Goal: Task Accomplishment & Management: Use online tool/utility

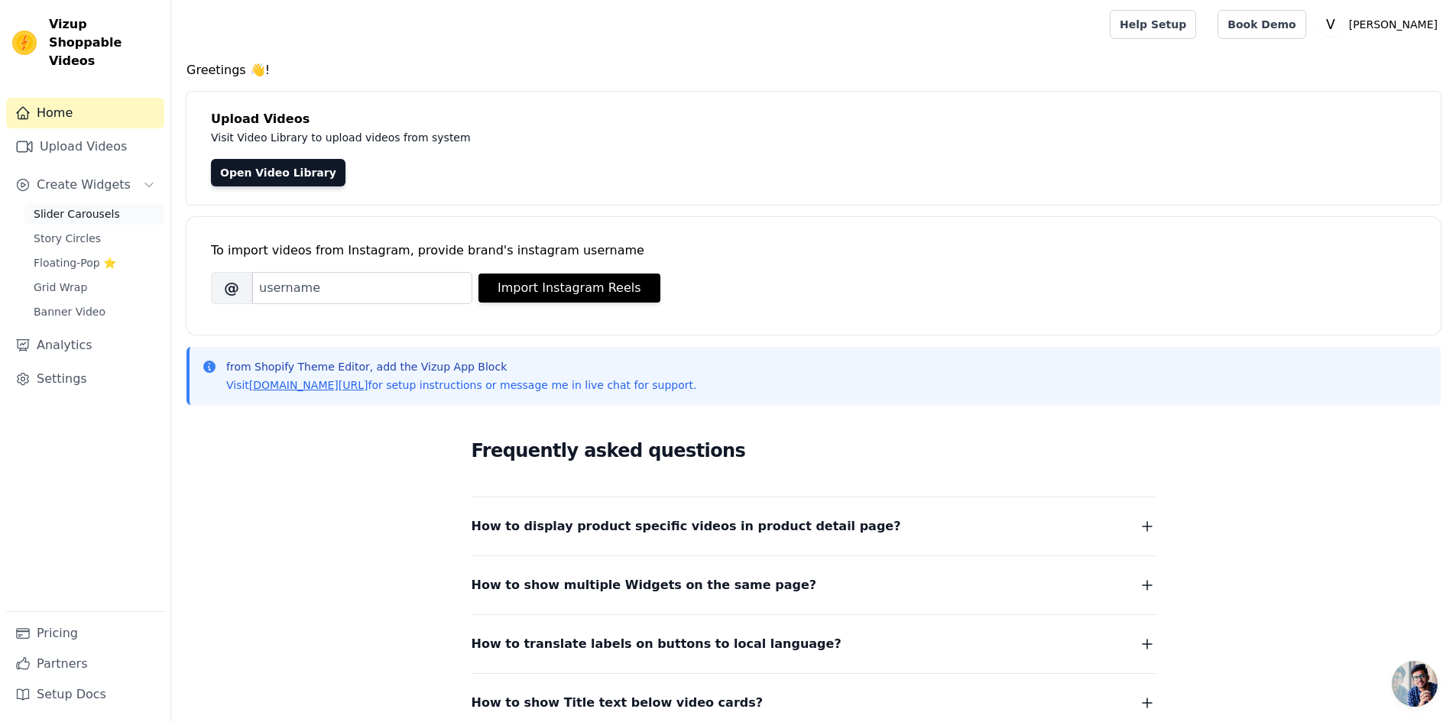
click at [96, 206] on span "Slider Carousels" at bounding box center [77, 213] width 86 height 15
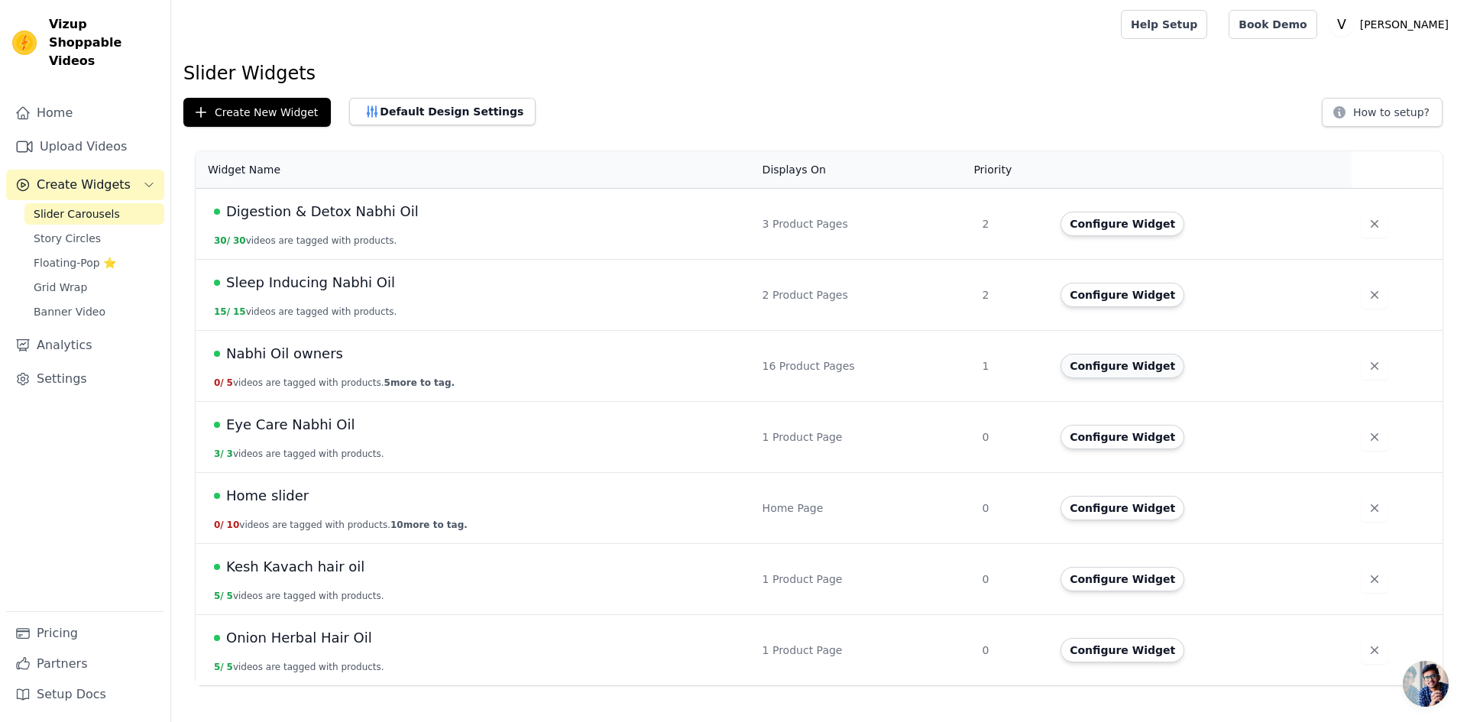
click at [1094, 367] on button "Configure Widget" at bounding box center [1123, 366] width 124 height 24
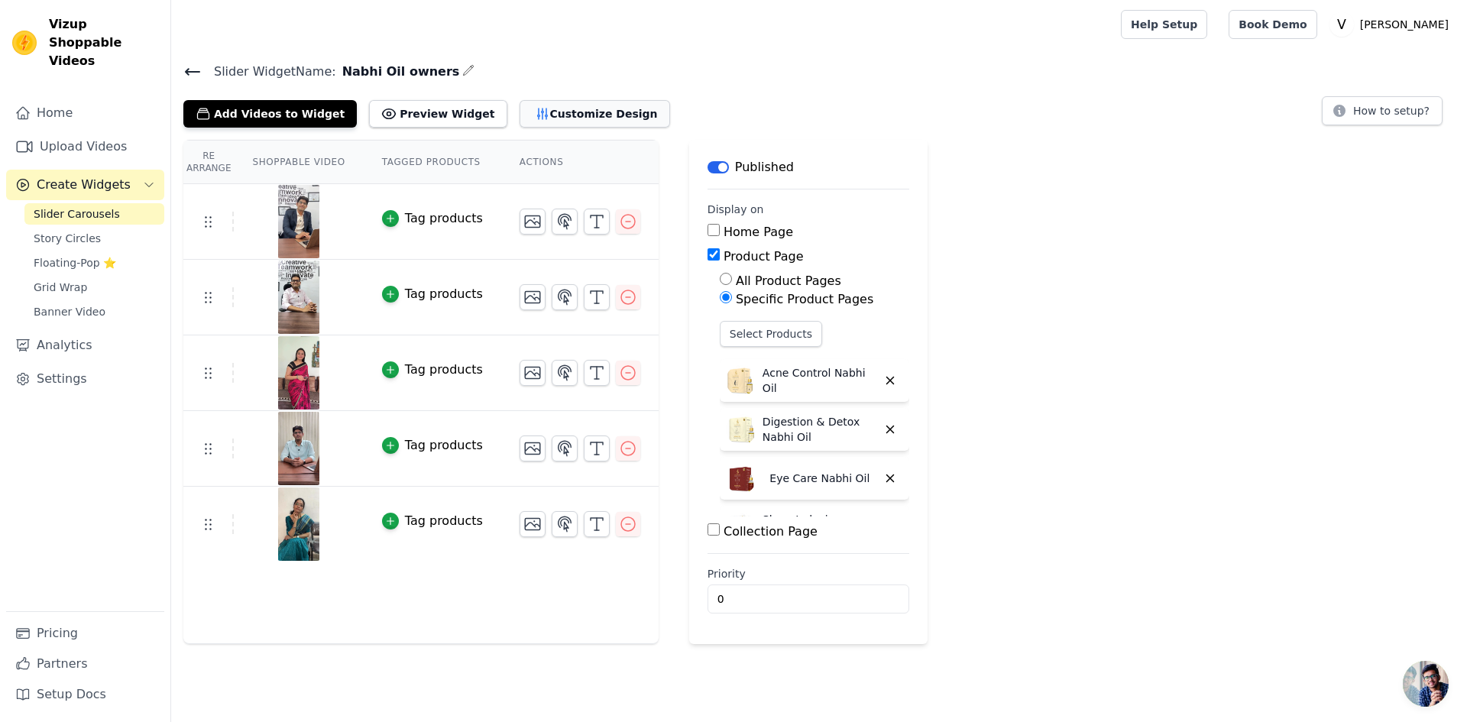
click at [538, 112] on button "Customize Design" at bounding box center [595, 114] width 151 height 28
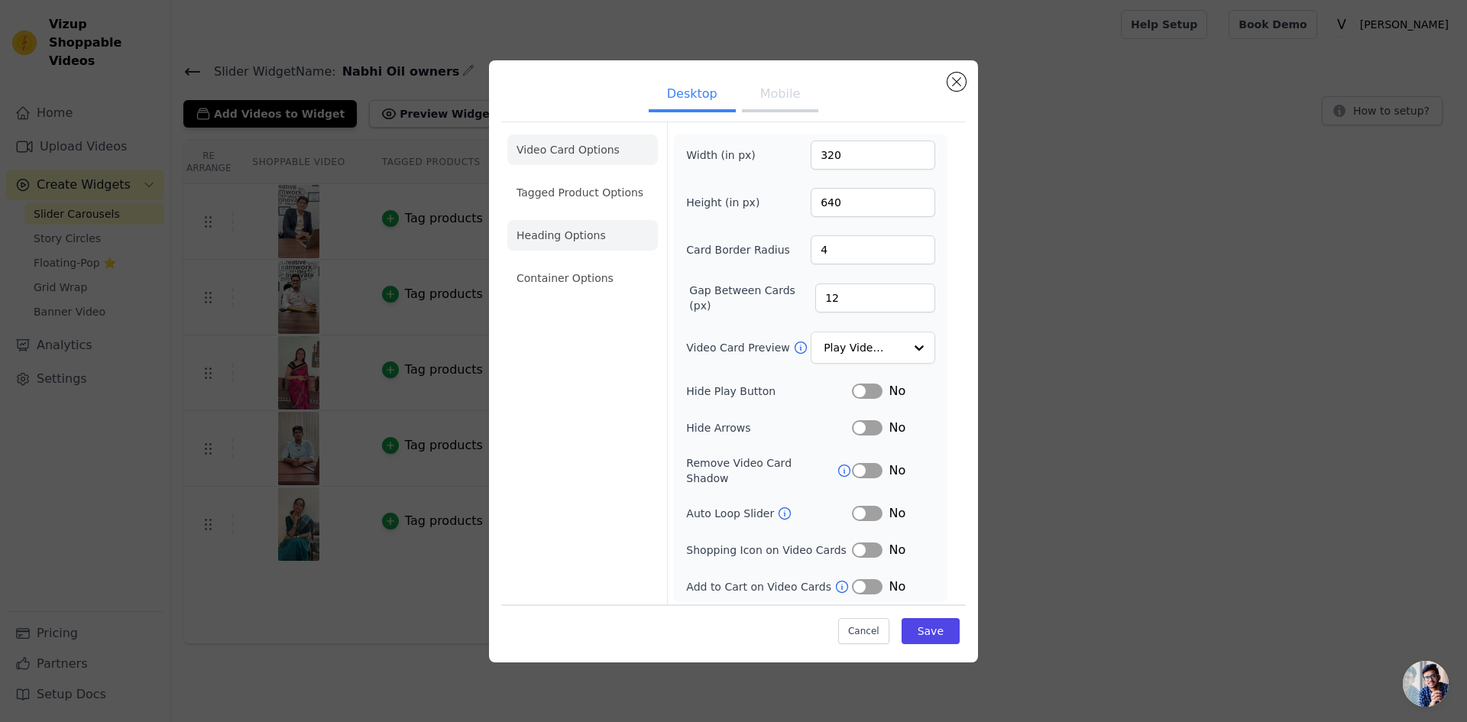
click at [579, 247] on li "Heading Options" at bounding box center [582, 235] width 151 height 31
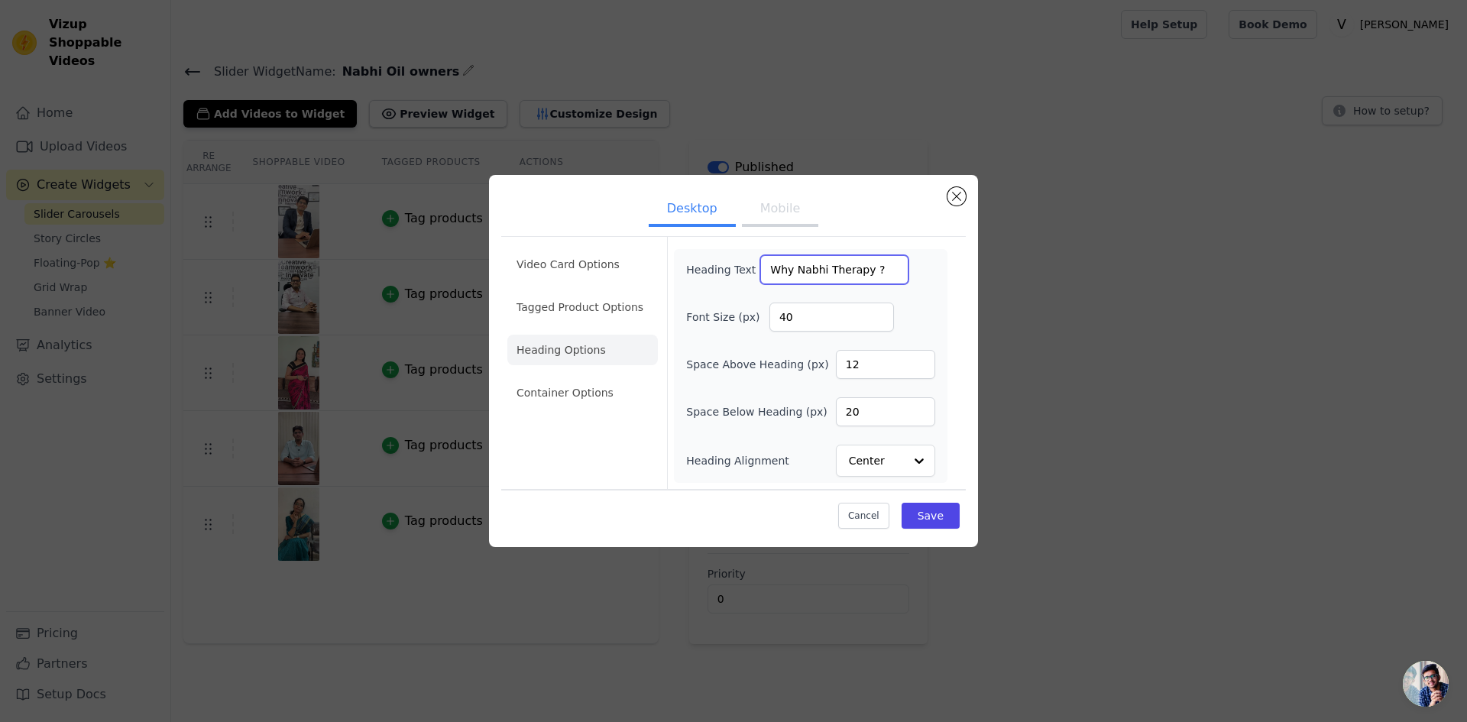
click at [804, 274] on input "Why Nabhi Therapy ?" at bounding box center [834, 269] width 148 height 29
click at [782, 202] on button "Mobile" at bounding box center [780, 210] width 76 height 34
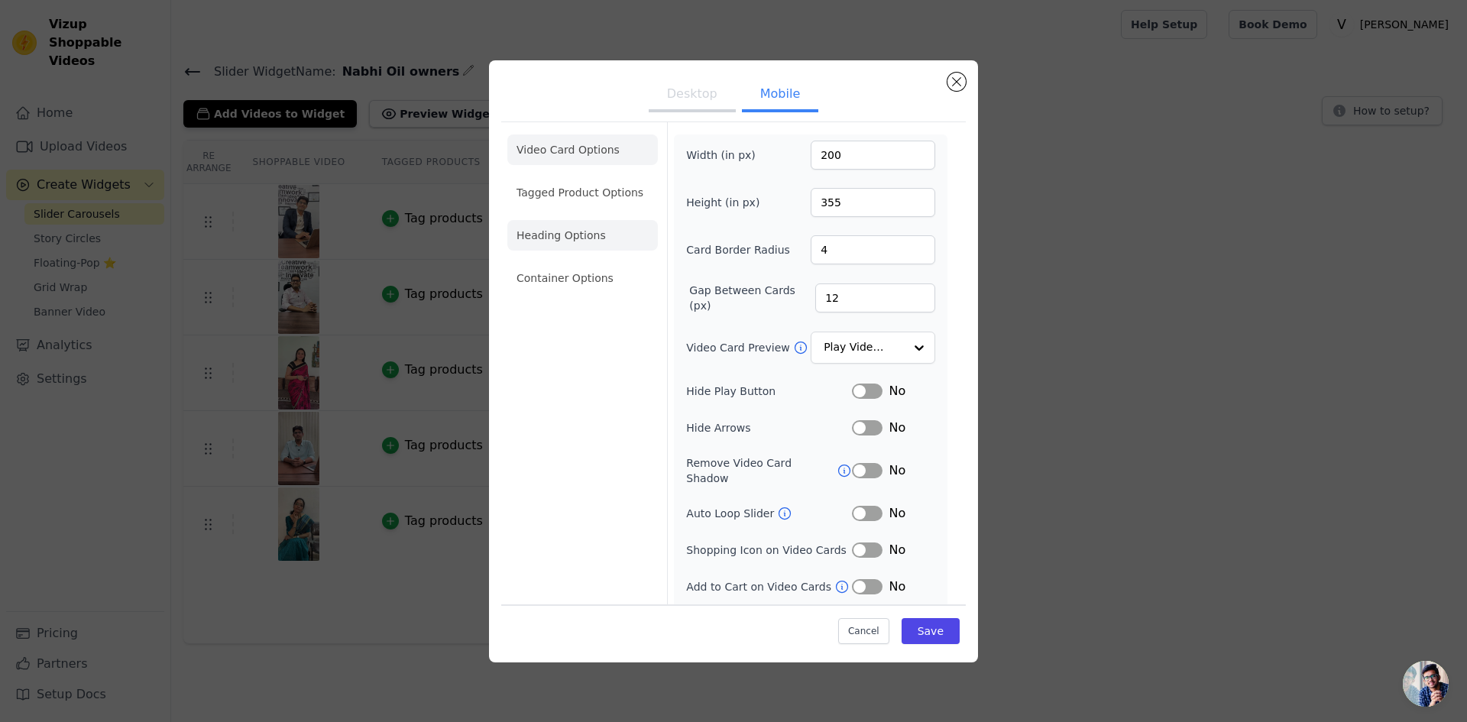
click at [585, 247] on li "Heading Options" at bounding box center [582, 235] width 151 height 31
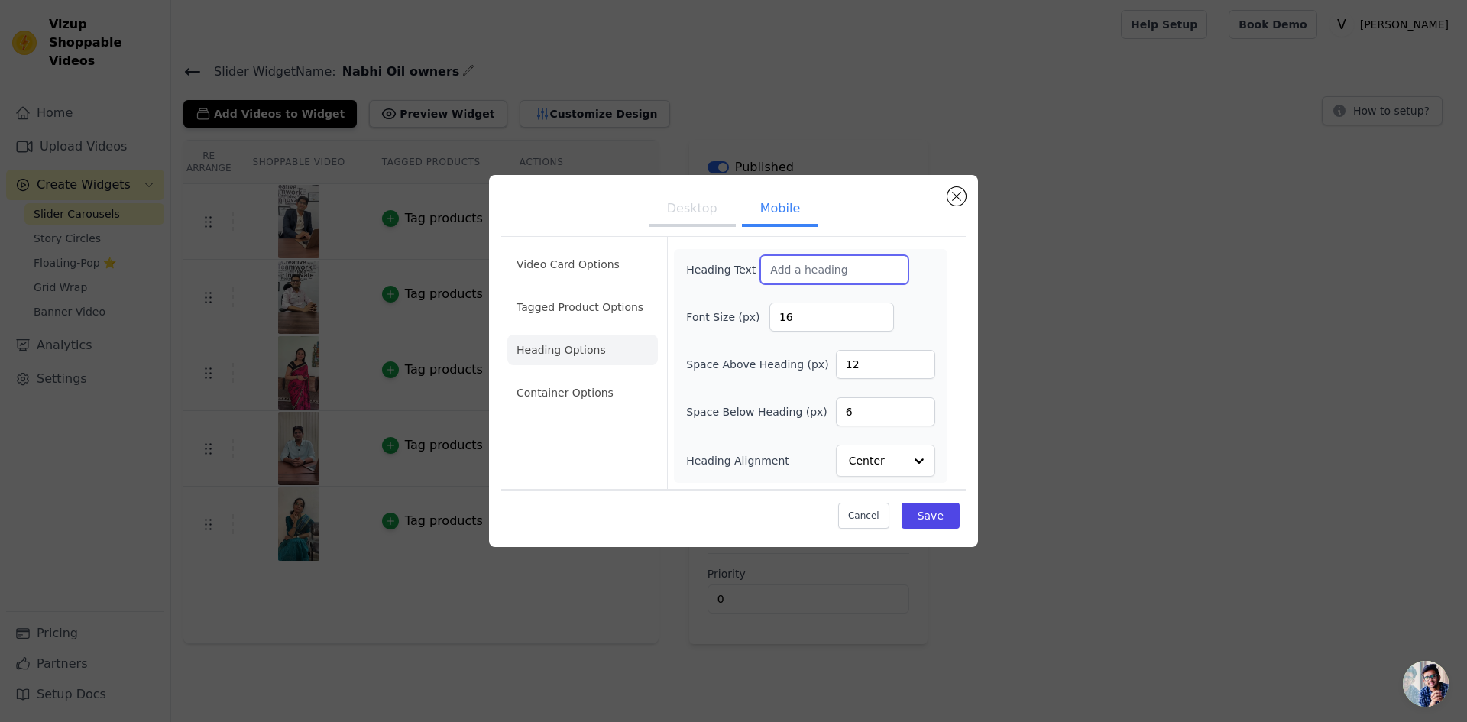
click at [789, 274] on input "Heading Text" at bounding box center [834, 269] width 148 height 29
paste input "Why Nabhi Therapy ?"
type input "Why Nabhi Therapy ?"
drag, startPoint x: 825, startPoint y: 310, endPoint x: 741, endPoint y: 311, distance: 84.1
click at [741, 311] on div "Font Size (px) 16" at bounding box center [810, 317] width 249 height 29
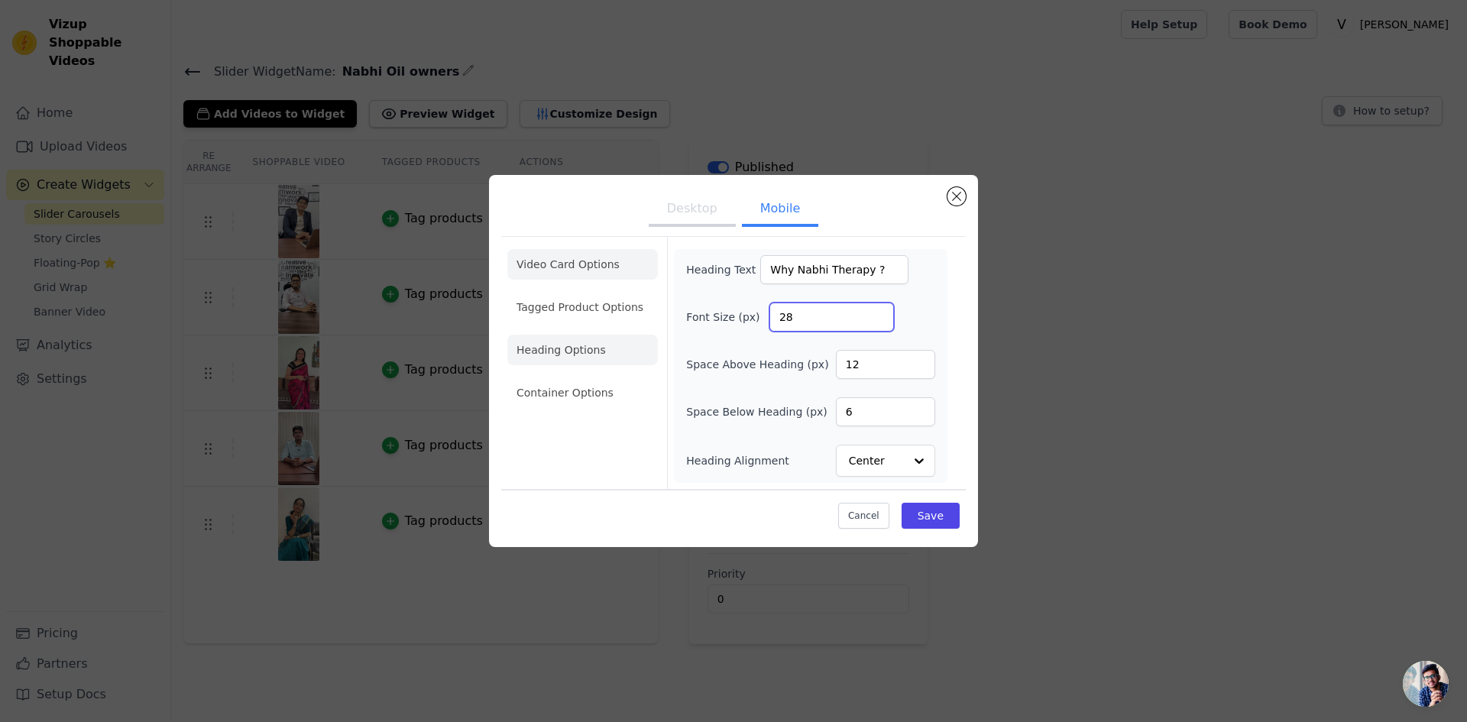
type input "28"
click at [566, 263] on li "Video Card Options" at bounding box center [582, 264] width 151 height 31
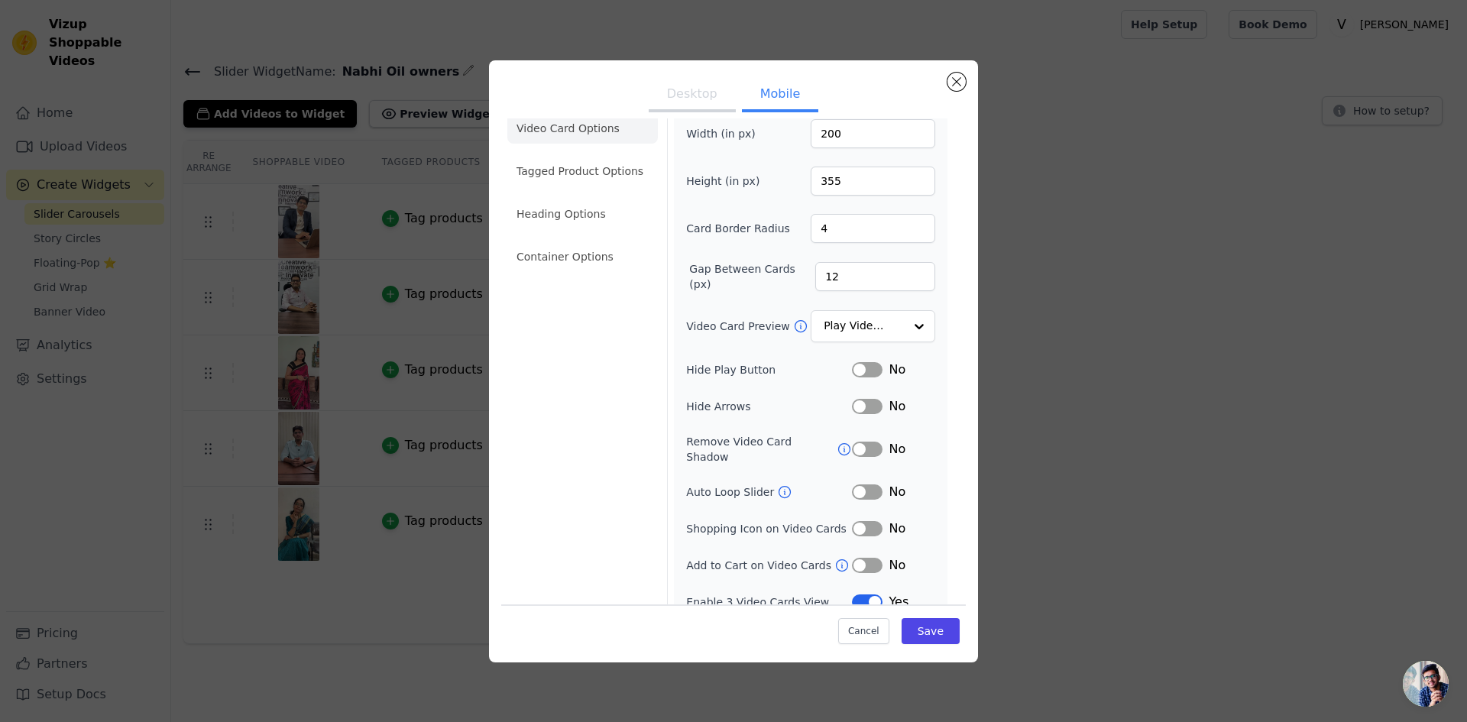
scroll to position [27, 0]
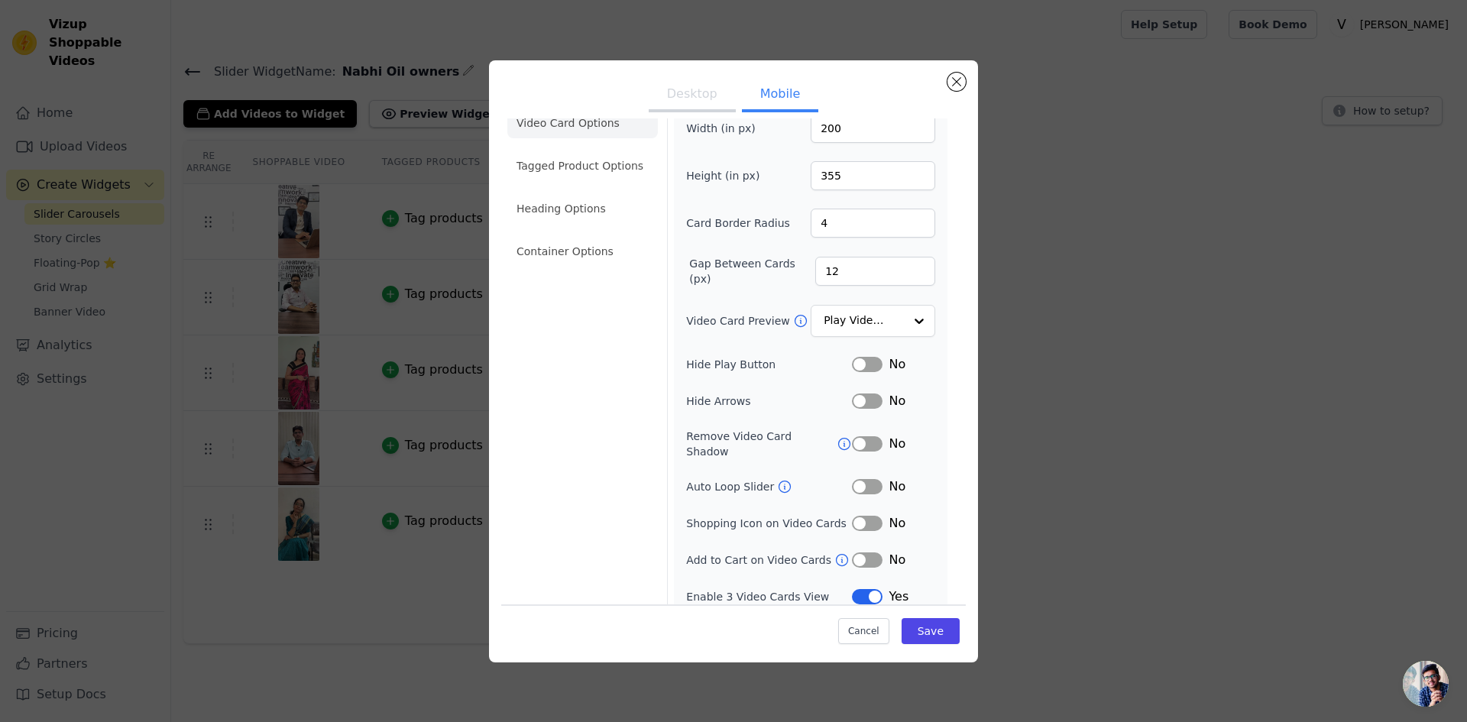
click at [867, 589] on button "Label" at bounding box center [867, 596] width 31 height 15
click at [935, 631] on button "Save" at bounding box center [931, 631] width 58 height 26
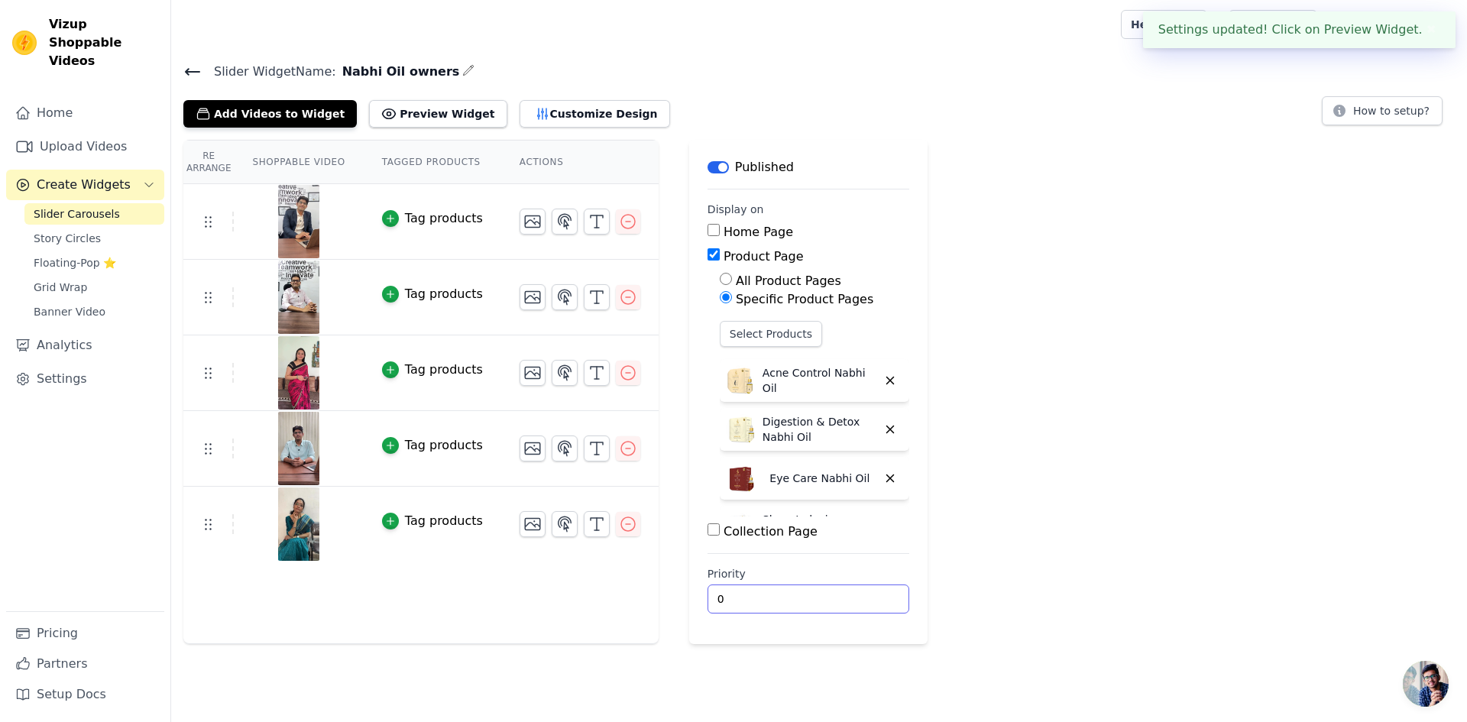
click at [863, 590] on input "0" at bounding box center [809, 599] width 202 height 29
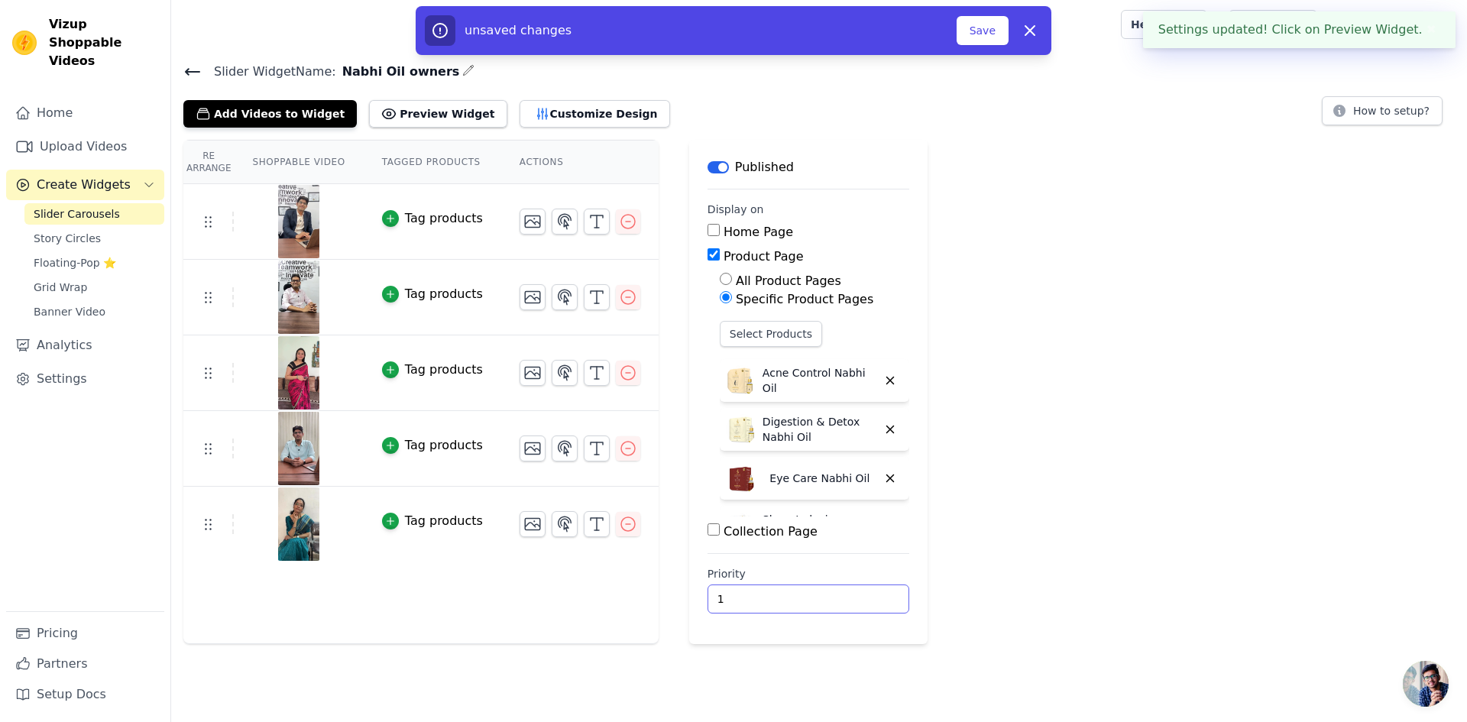
type input "1"
click at [862, 595] on input "1" at bounding box center [809, 599] width 202 height 29
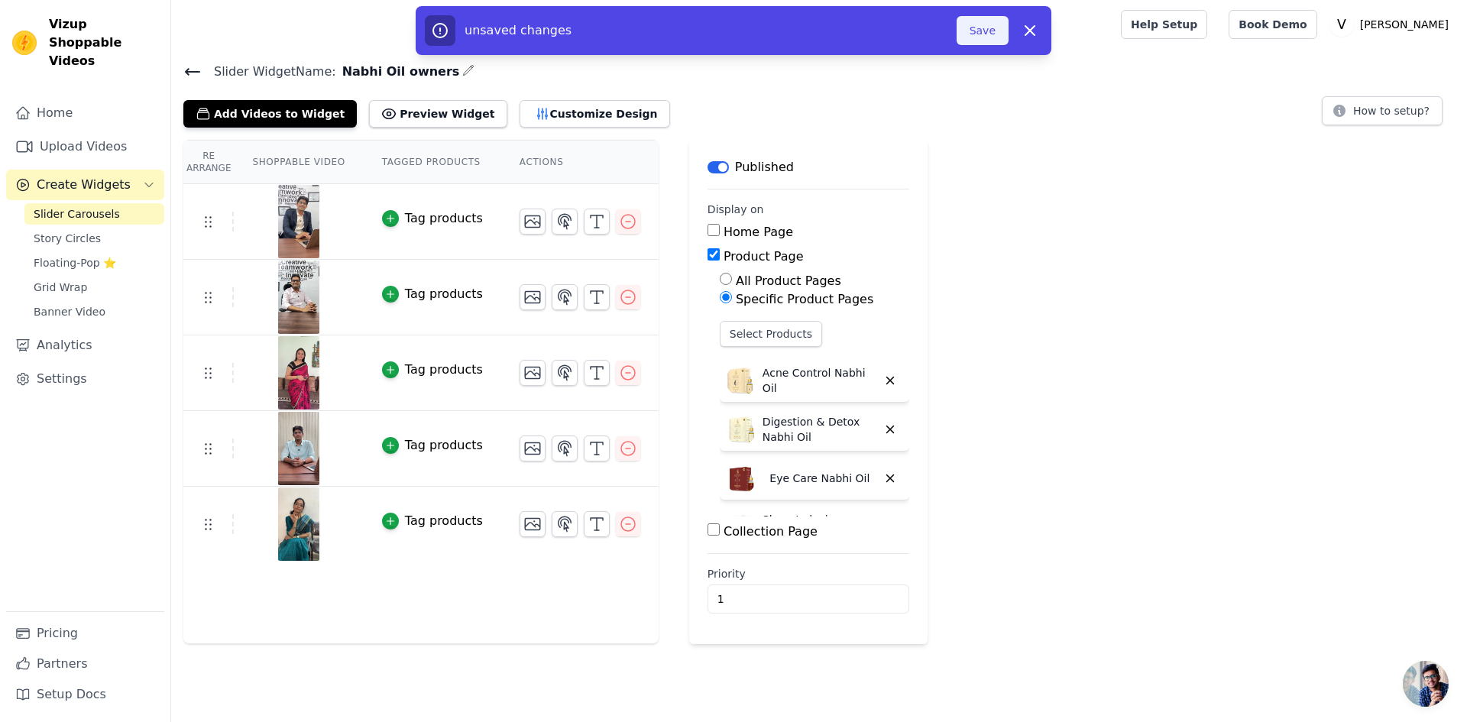
click at [973, 31] on button "Save" at bounding box center [983, 30] width 52 height 29
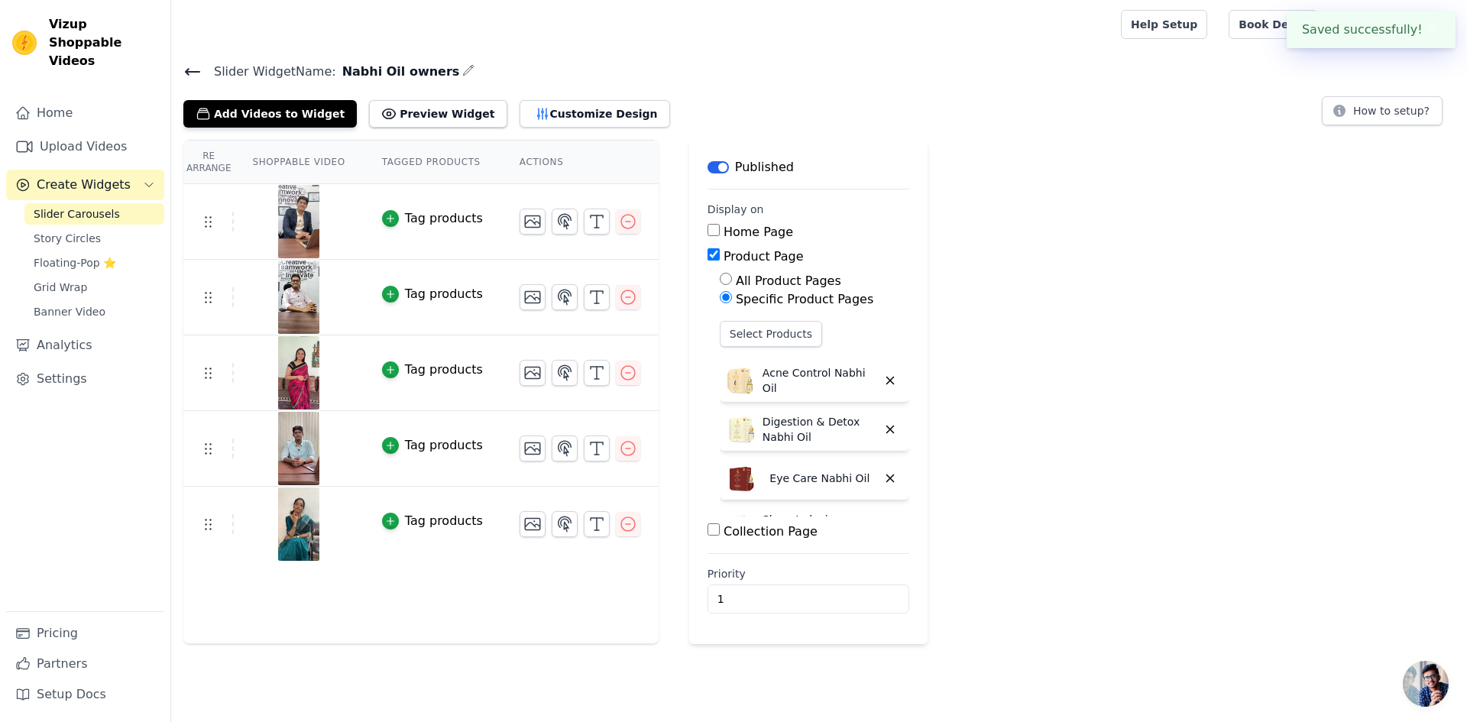
click at [190, 70] on icon at bounding box center [193, 72] width 14 height 6
click at [197, 70] on icon at bounding box center [193, 72] width 14 height 6
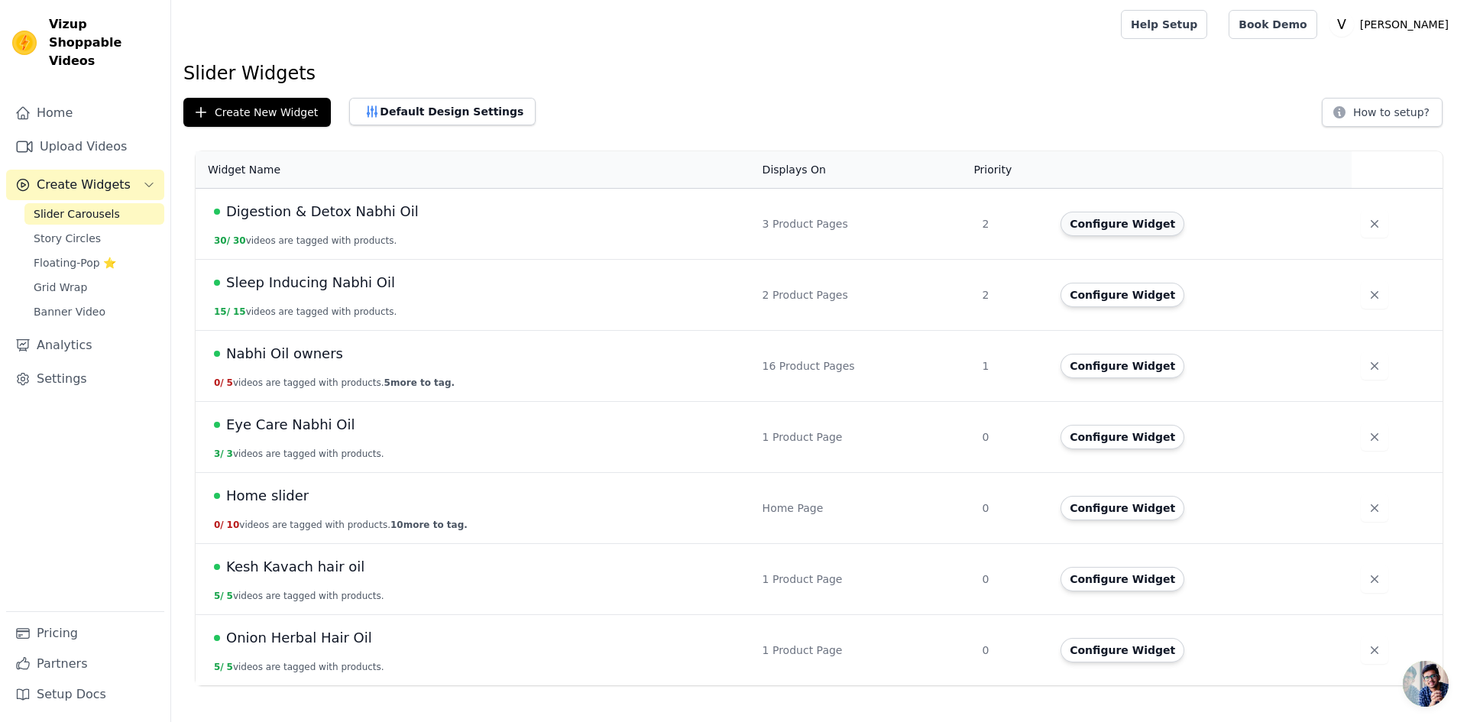
click at [1099, 232] on button "Configure Widget" at bounding box center [1123, 224] width 124 height 24
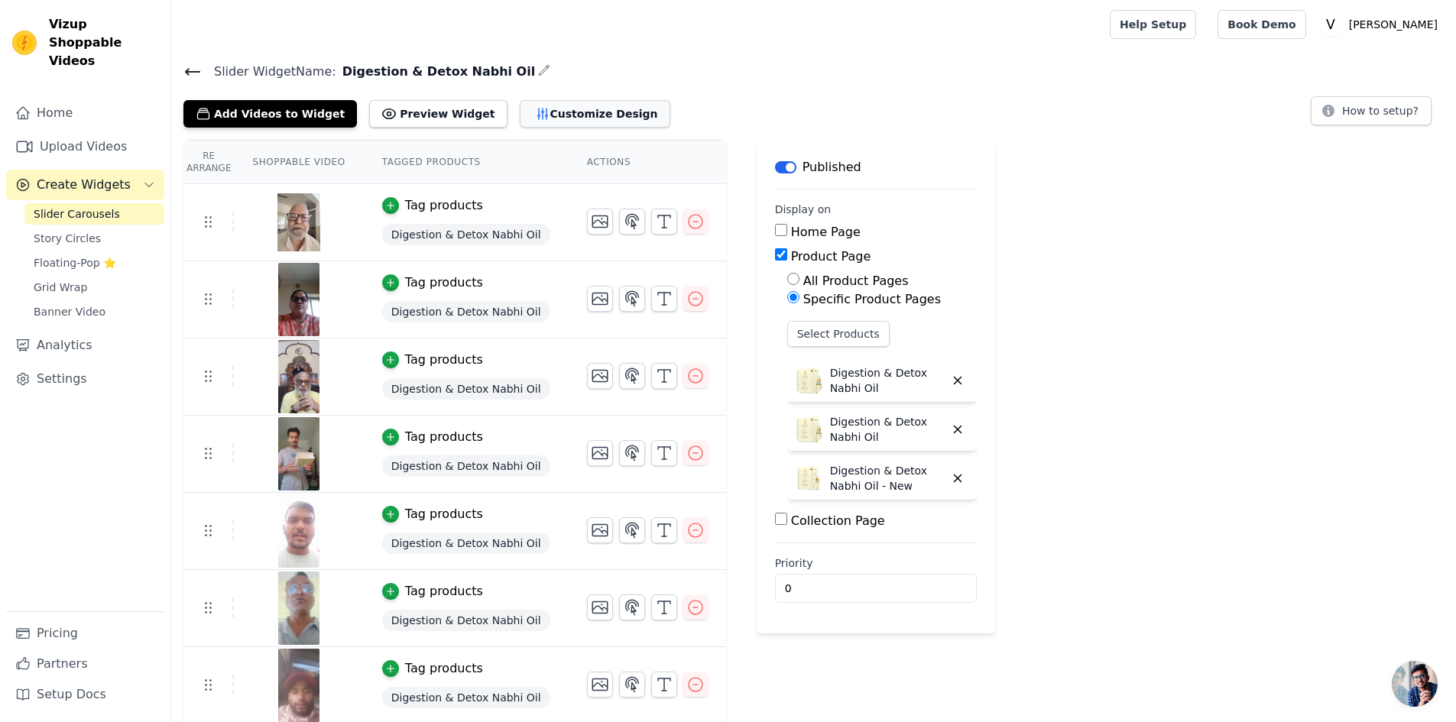
click at [549, 117] on button "Customize Design" at bounding box center [595, 114] width 151 height 28
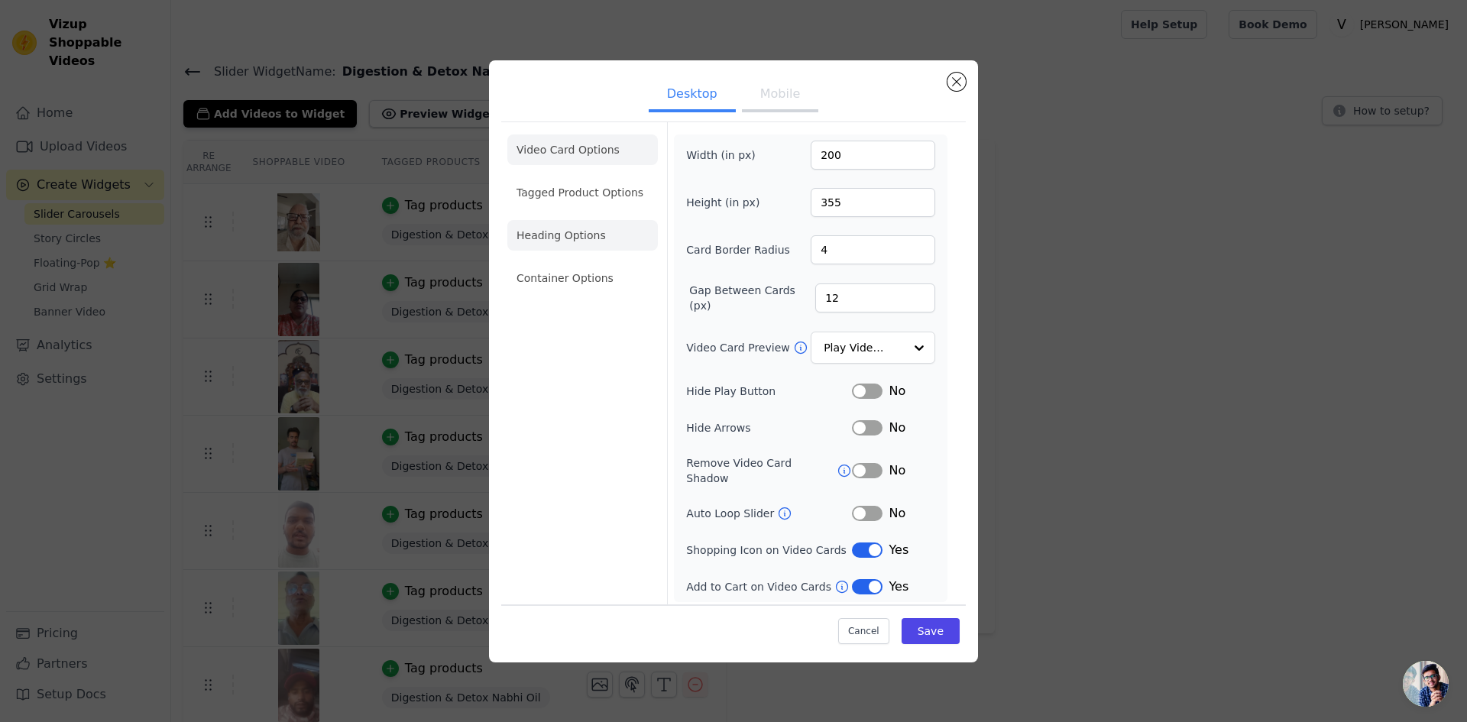
click at [589, 250] on li "Heading Options" at bounding box center [582, 235] width 151 height 31
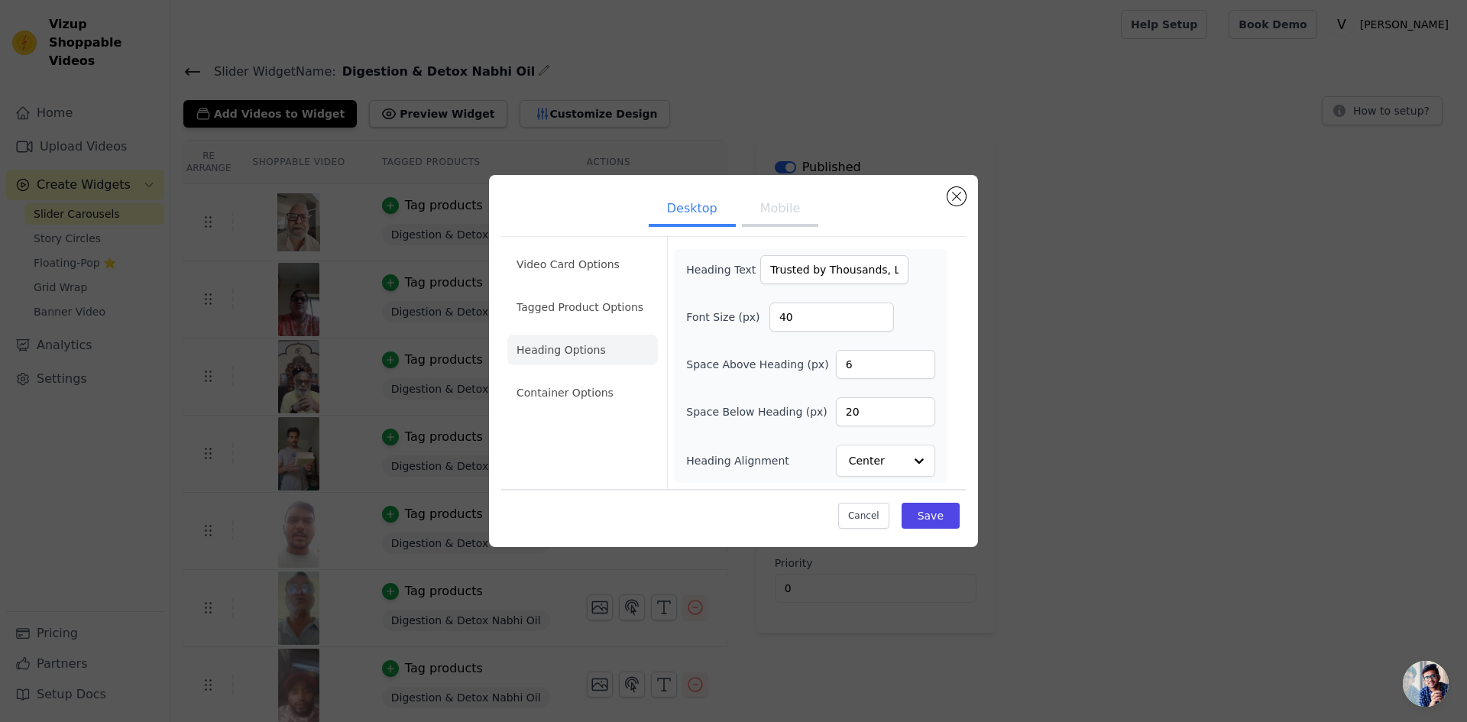
click at [786, 207] on button "Mobile" at bounding box center [780, 210] width 76 height 34
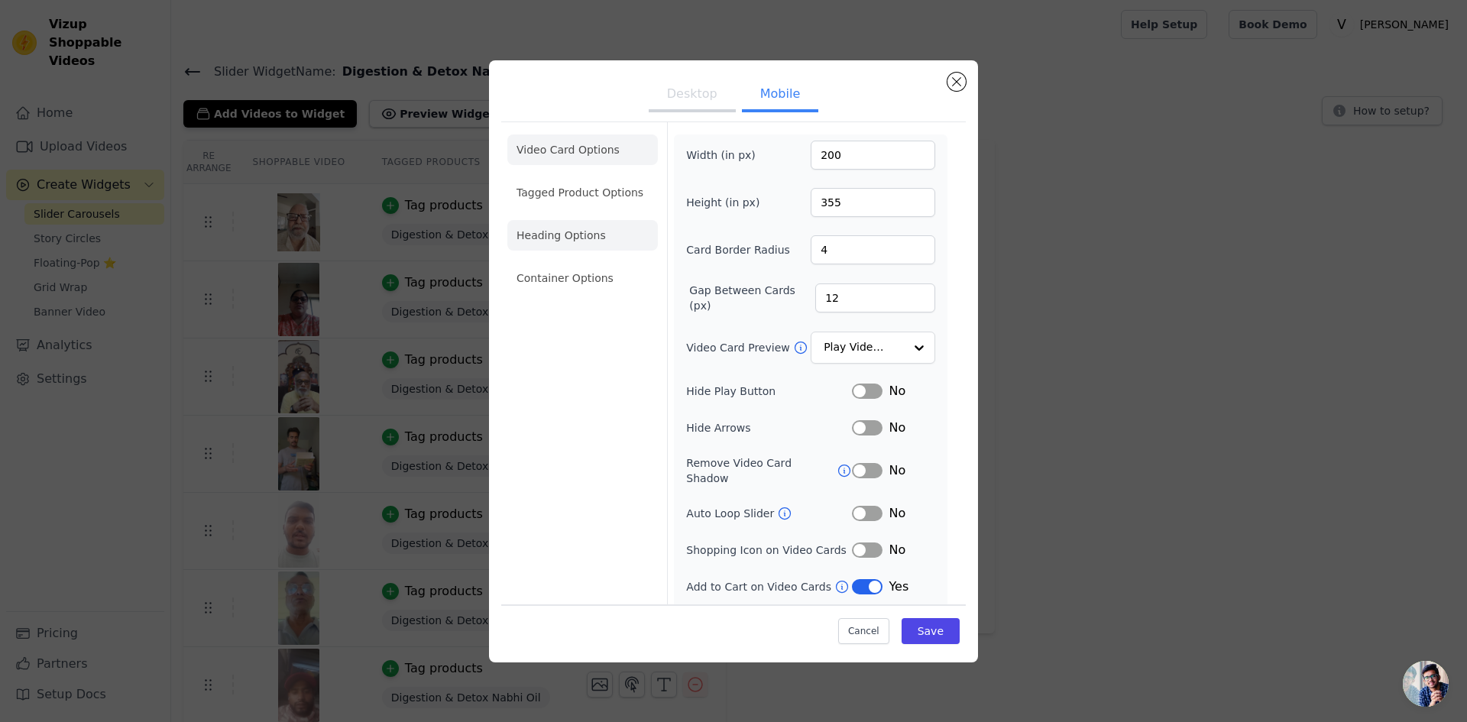
click at [585, 243] on li "Heading Options" at bounding box center [582, 235] width 151 height 31
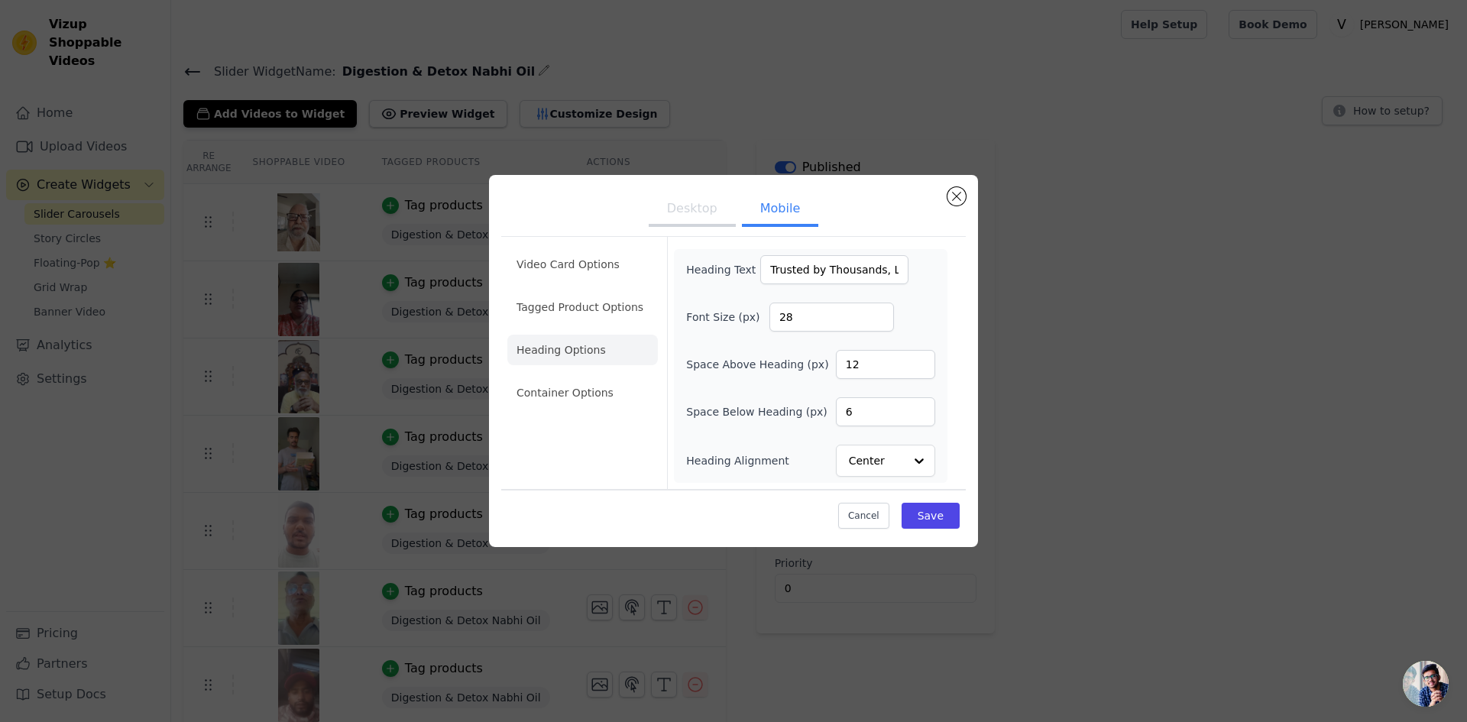
click at [199, 73] on div "Desktop Mobile Video Card Options Tagged Product Options Heading Options Contai…" at bounding box center [733, 361] width 1467 height 722
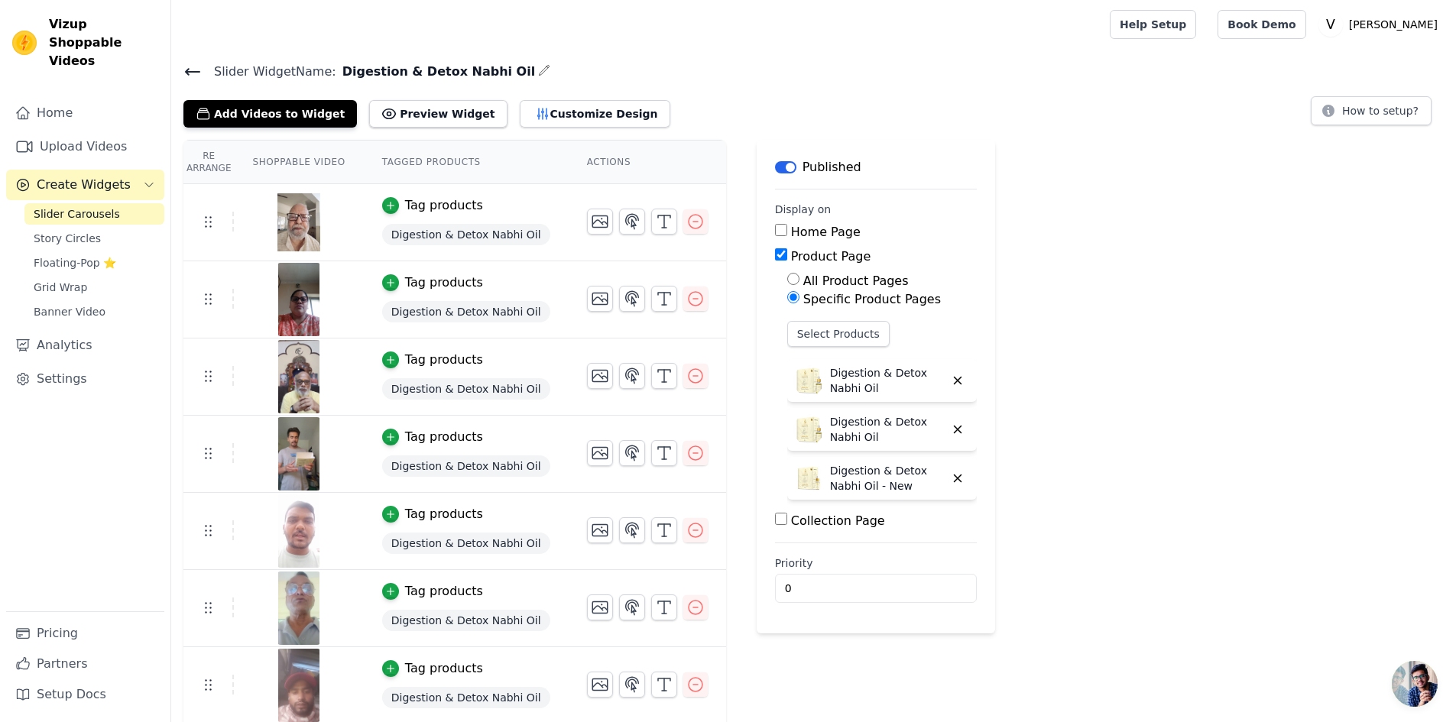
click at [198, 71] on icon at bounding box center [193, 72] width 14 height 6
